Goal: Task Accomplishment & Management: Complete application form

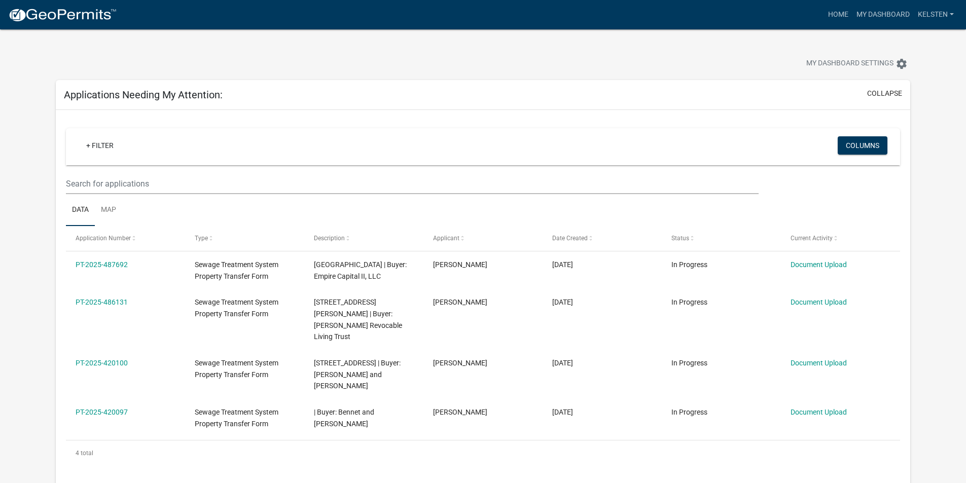
select select "3: 100"
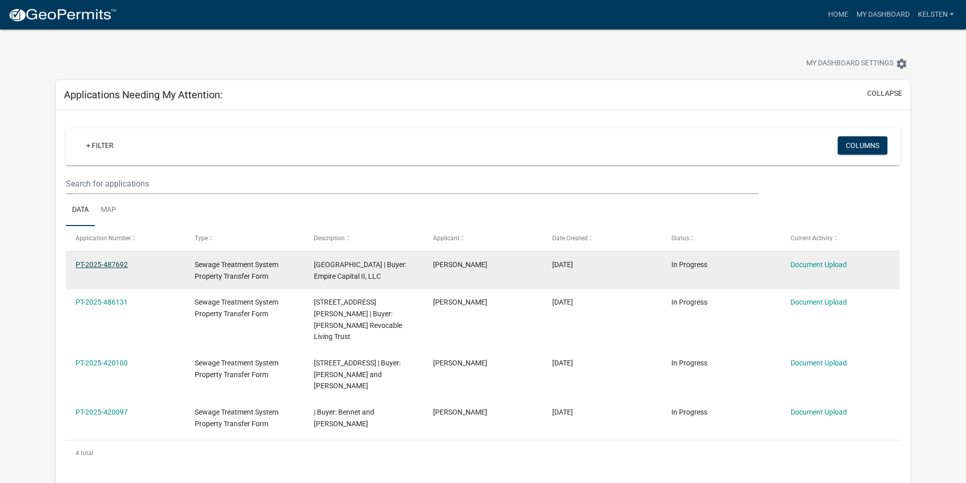
click at [94, 262] on link "PT-2025-487692" at bounding box center [102, 265] width 52 height 8
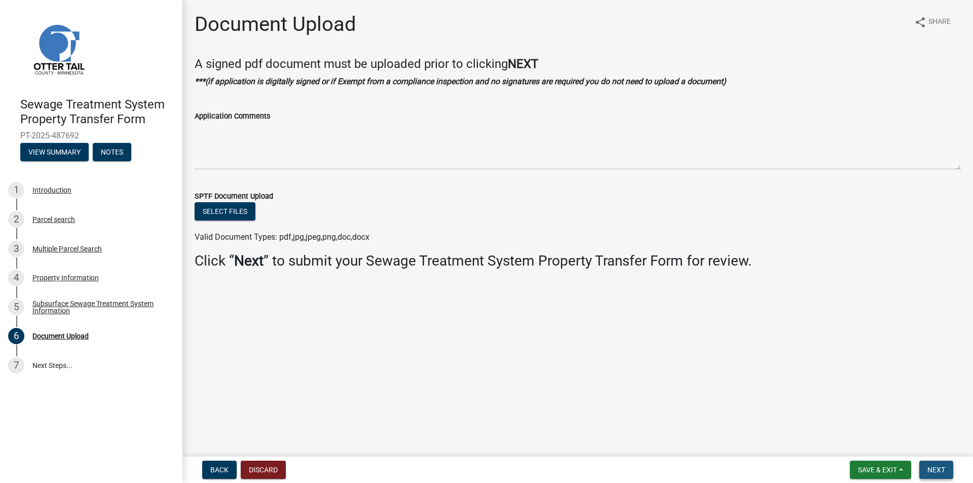
click at [932, 467] on span "Next" at bounding box center [937, 470] width 18 height 8
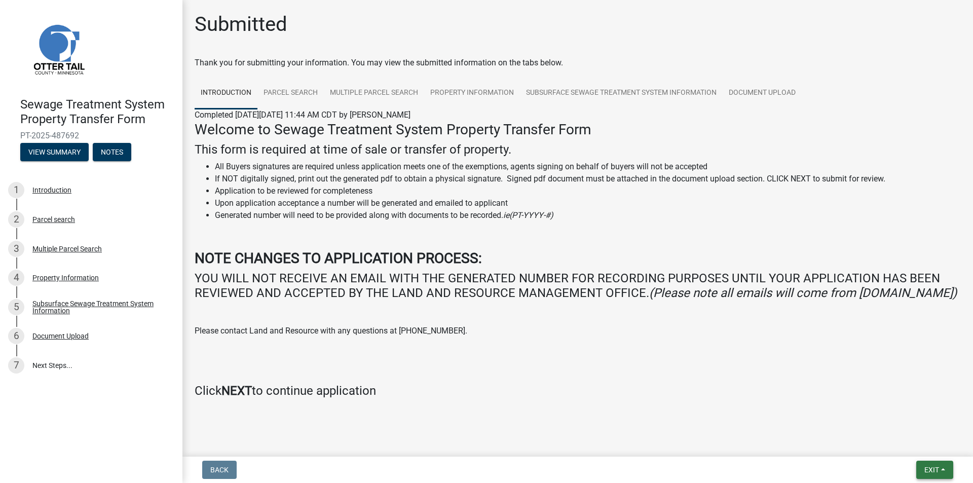
click at [928, 466] on span "Exit" at bounding box center [932, 470] width 15 height 8
click at [900, 444] on button "Save & Exit" at bounding box center [913, 443] width 81 height 24
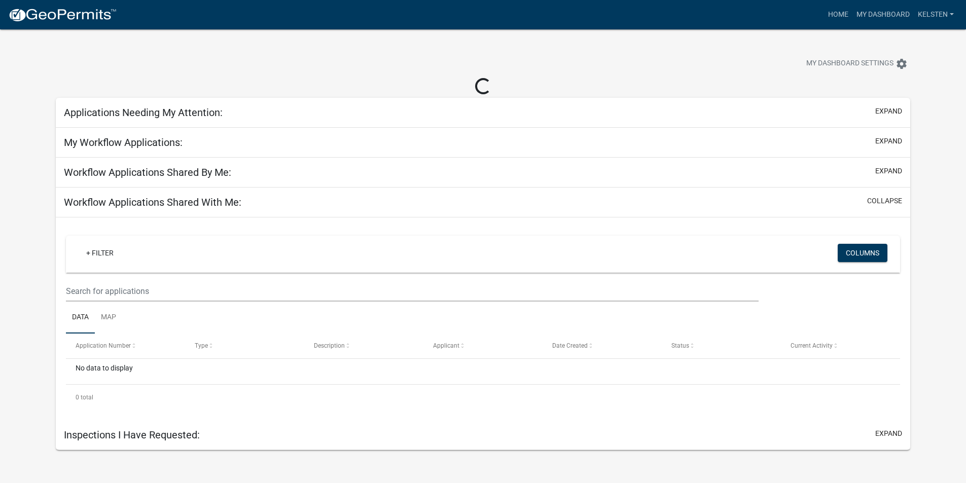
select select "3: 100"
